Goal: Obtain resource: Download file/media

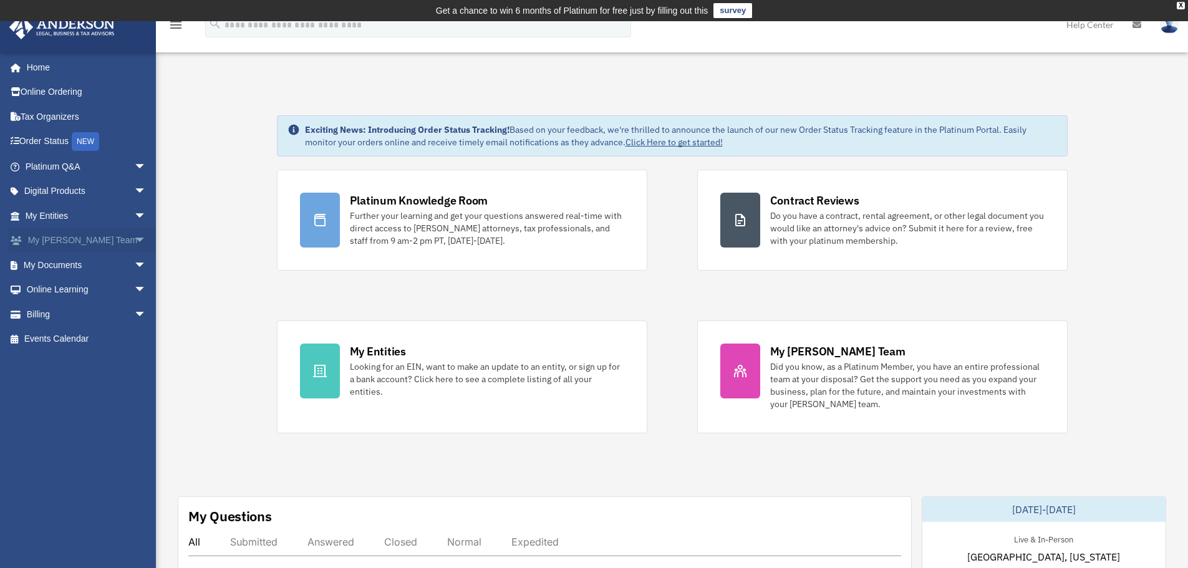
click at [134, 239] on span "arrow_drop_down" at bounding box center [146, 241] width 25 height 26
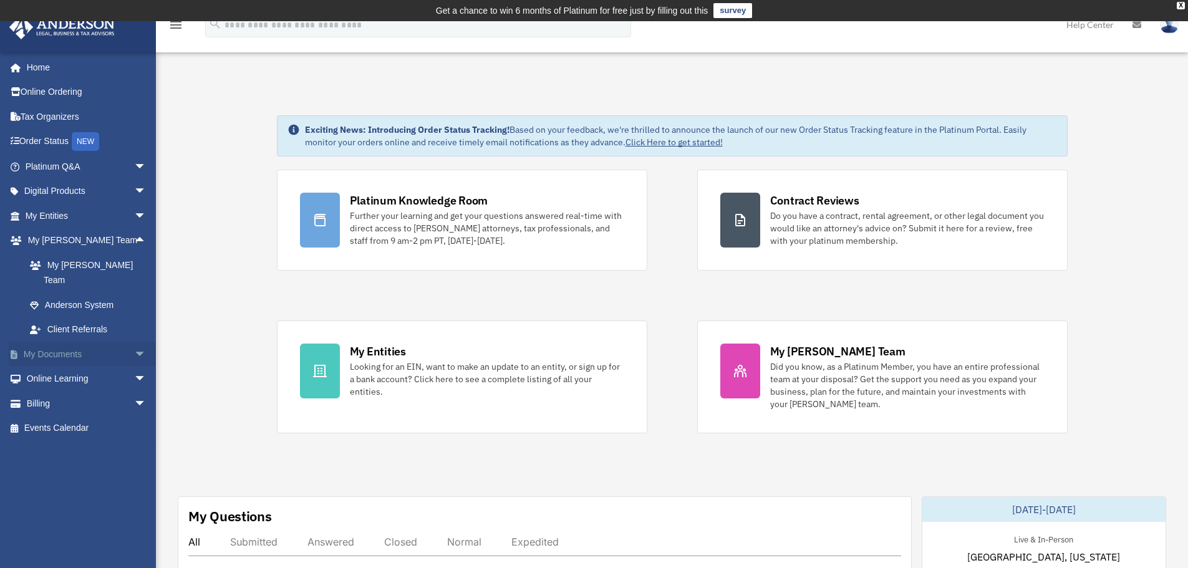
click at [134, 344] on span "arrow_drop_down" at bounding box center [146, 355] width 25 height 26
click at [47, 367] on link "Box" at bounding box center [91, 379] width 148 height 25
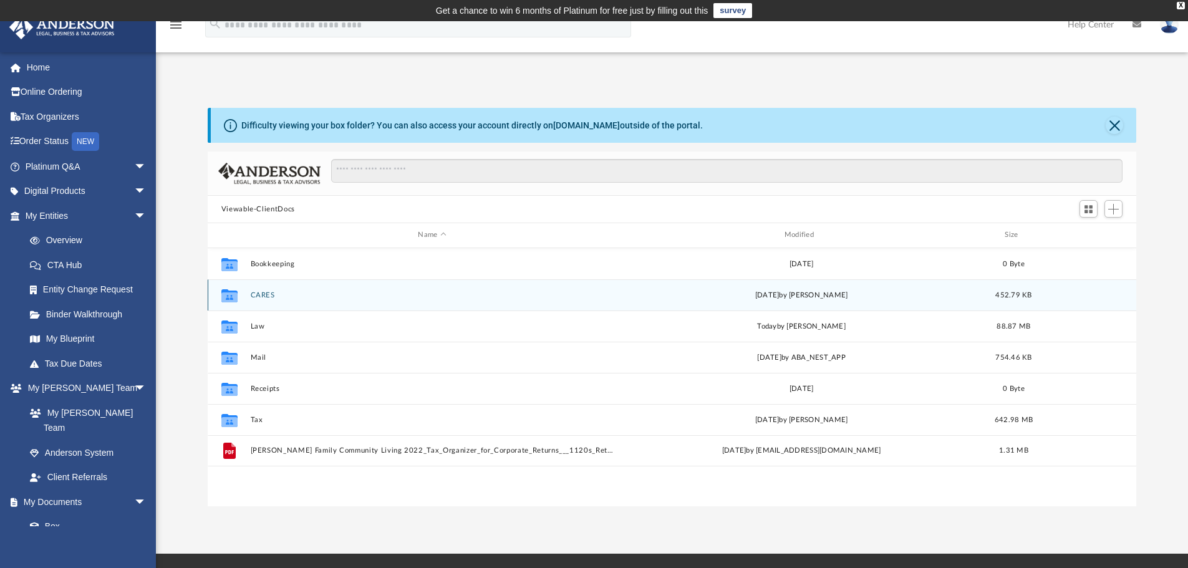
scroll to position [274, 919]
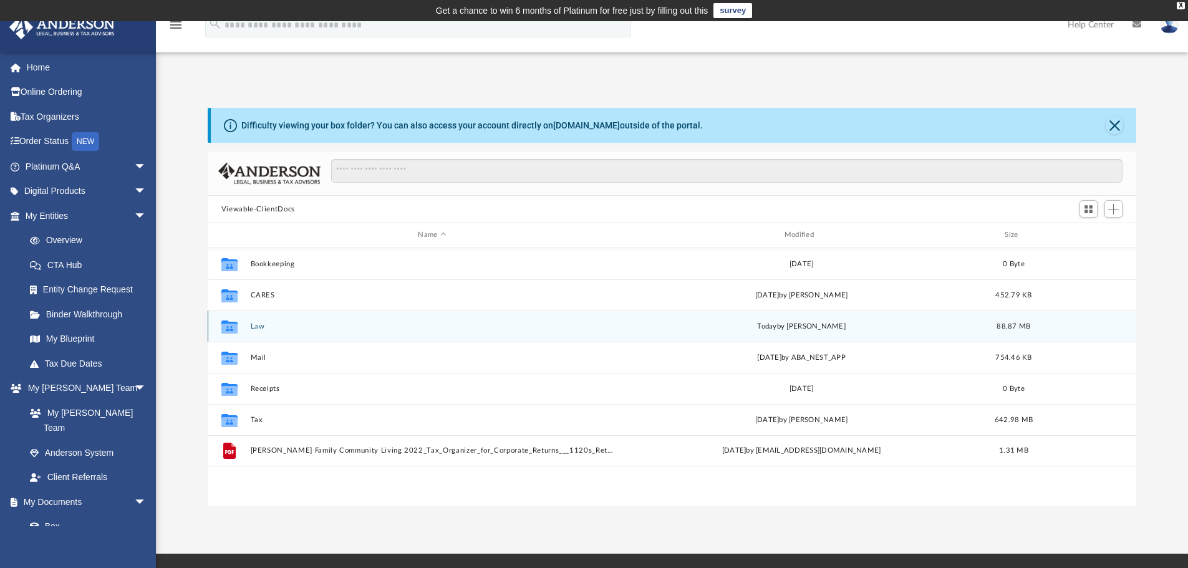
click at [228, 327] on icon "grid" at bounding box center [229, 328] width 16 height 10
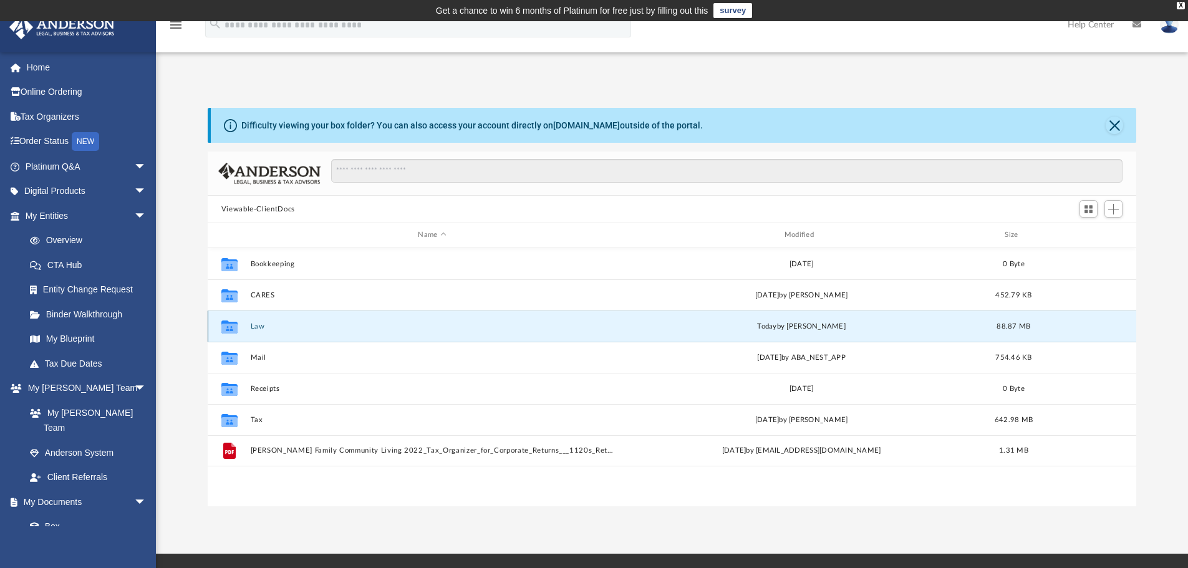
click at [258, 324] on button "Law" at bounding box center [431, 326] width 363 height 8
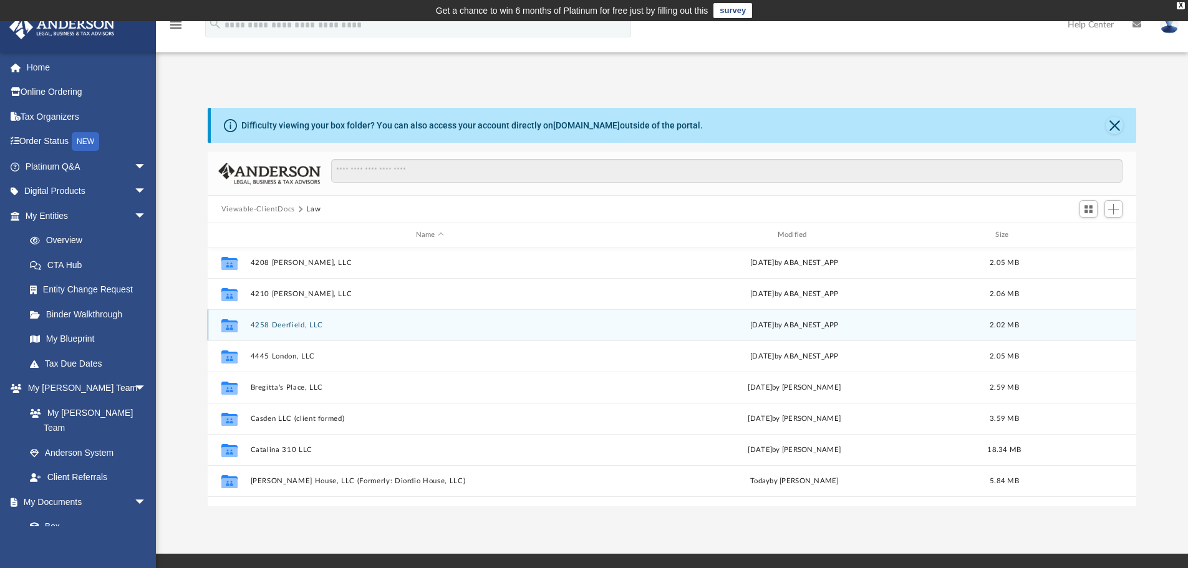
scroll to position [125, 0]
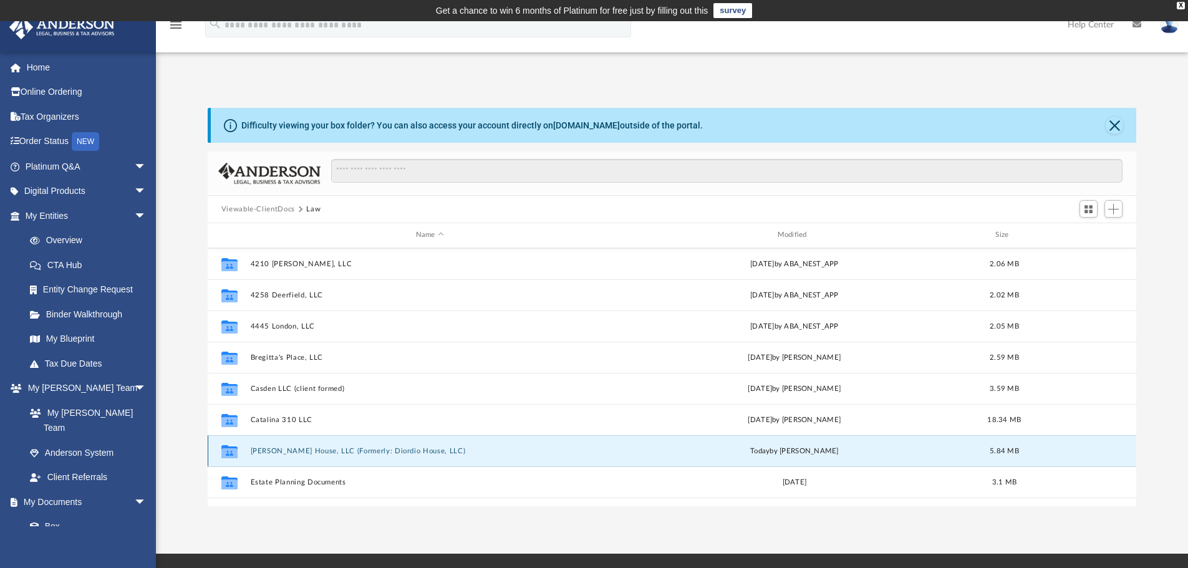
click at [385, 447] on button "DiOrio House, LLC (Formerly: Diordio House, LLC)" at bounding box center [429, 451] width 359 height 8
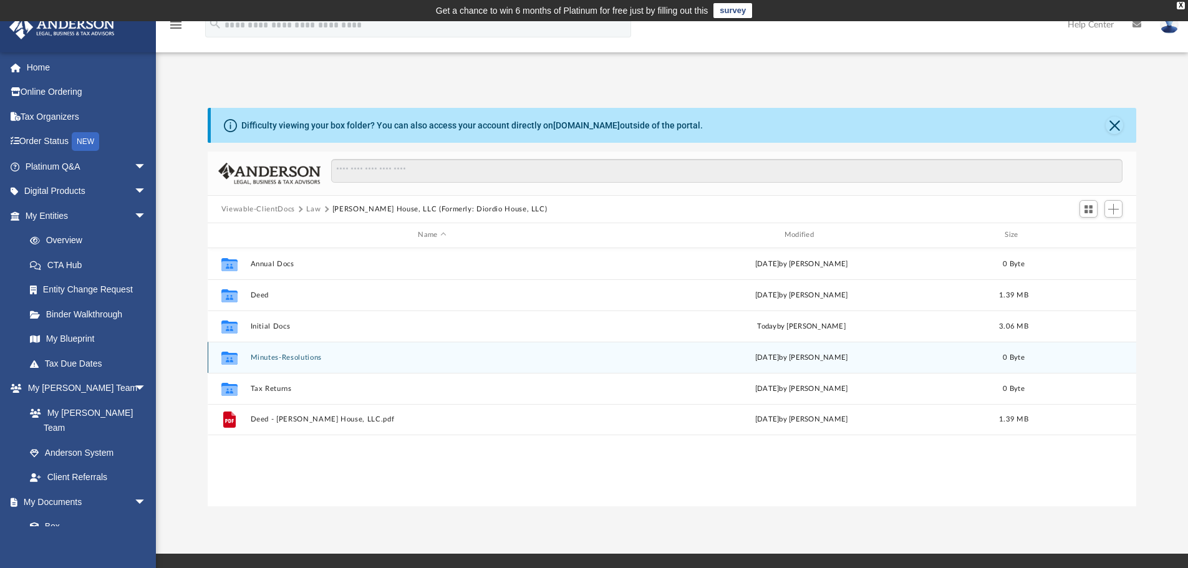
scroll to position [0, 0]
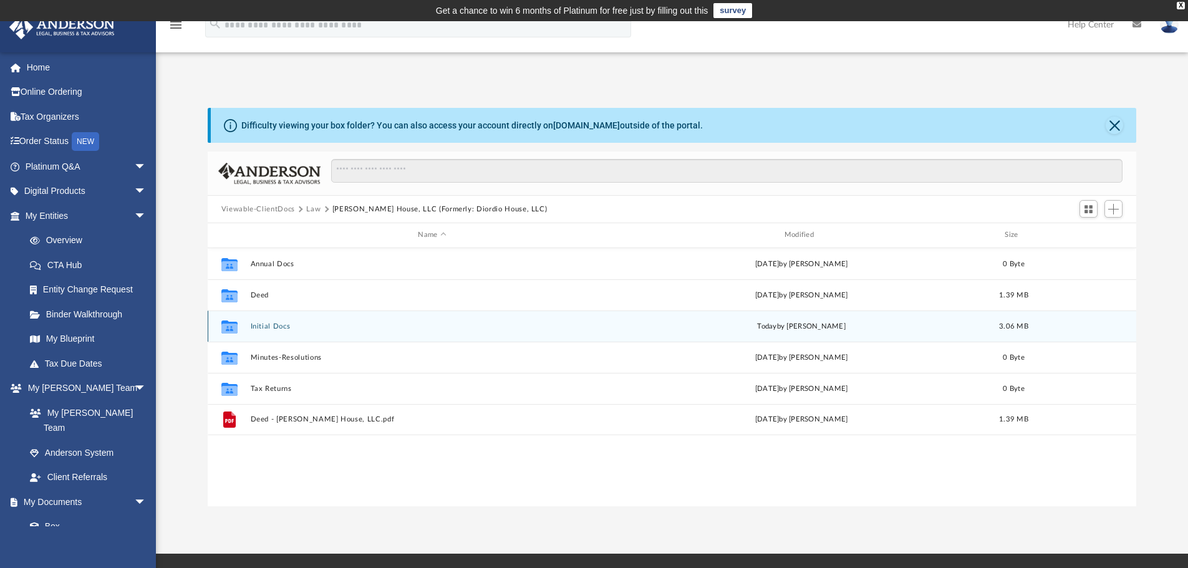
click at [263, 324] on button "Initial Docs" at bounding box center [431, 326] width 363 height 8
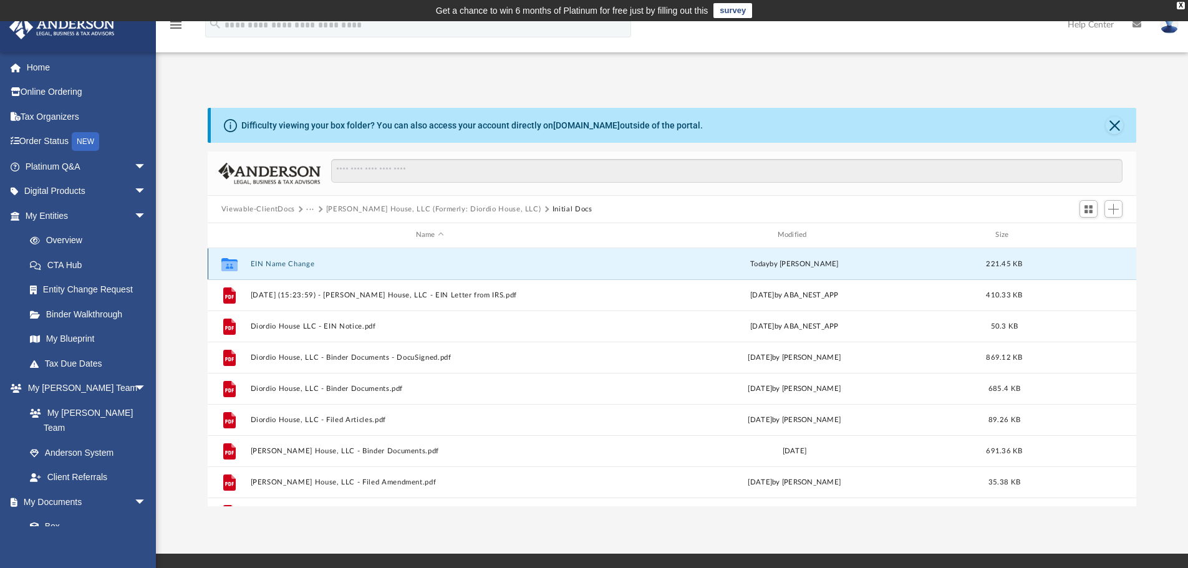
click at [298, 264] on button "EIN Name Change" at bounding box center [429, 264] width 359 height 8
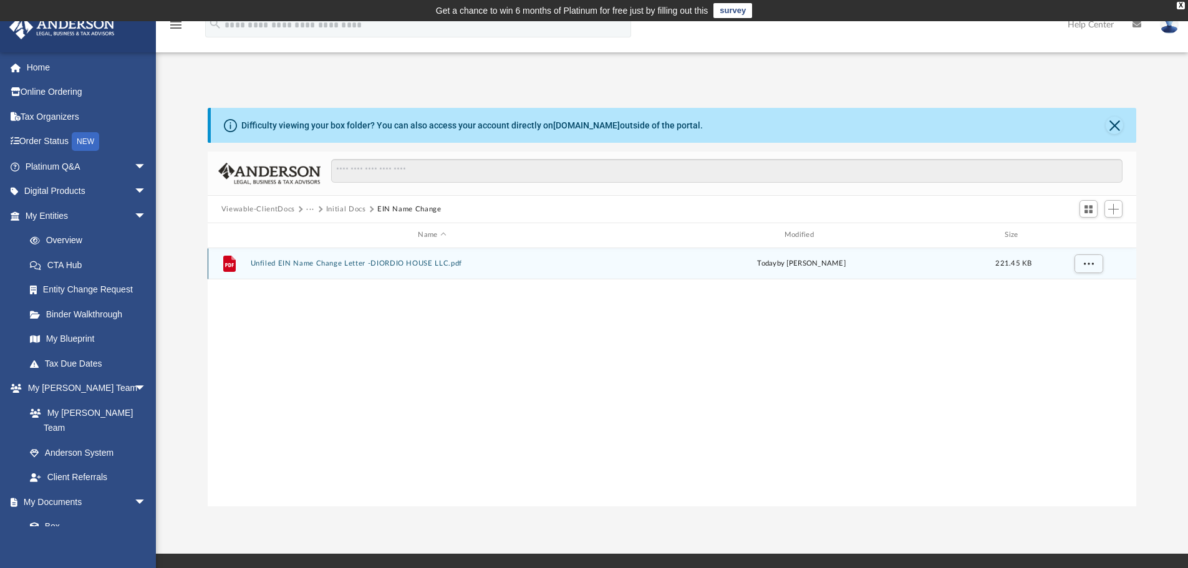
click at [381, 264] on button "Unfiled EIN Name Change Letter -DIORDIO HOUSE LLC.pdf" at bounding box center [431, 263] width 363 height 8
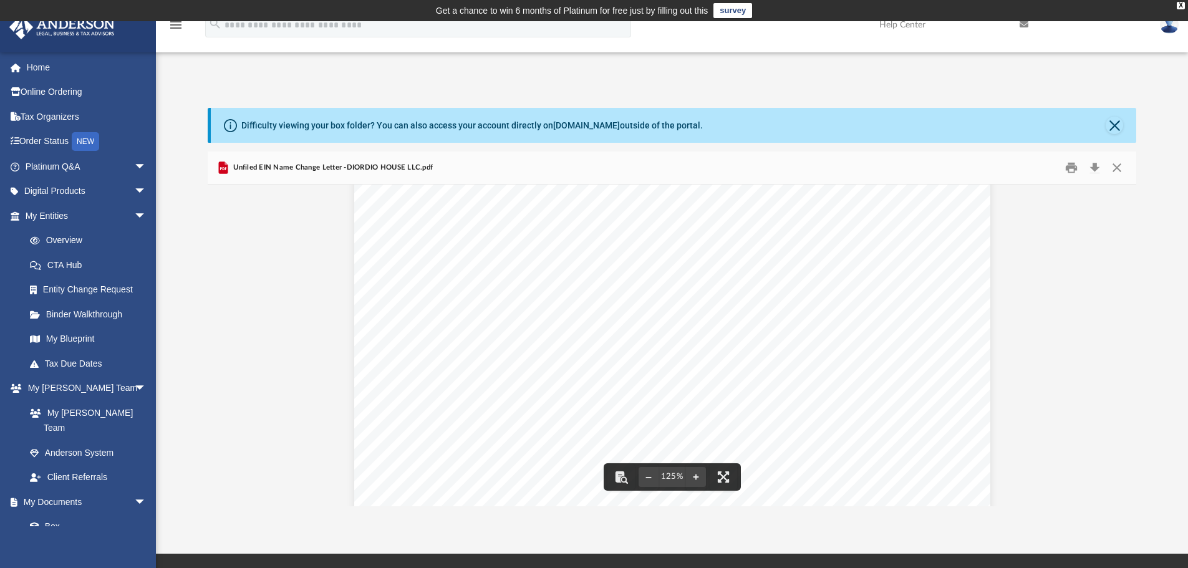
scroll to position [125, 0]
click at [1073, 170] on button "Print" at bounding box center [1070, 167] width 25 height 19
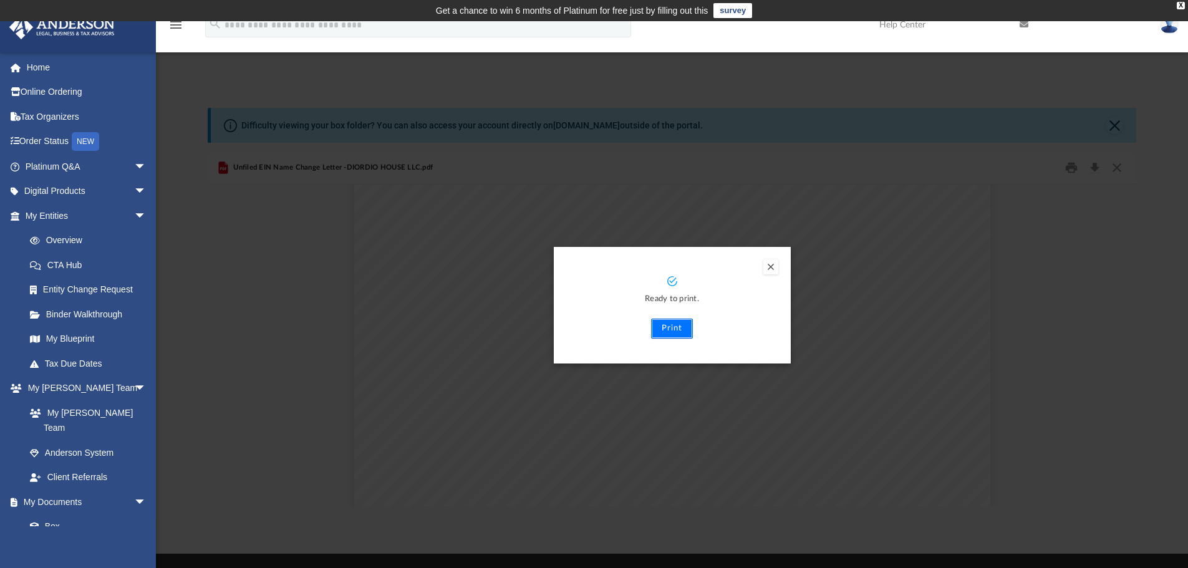
click at [679, 324] on button "Print" at bounding box center [672, 329] width 42 height 20
